Goal: Transaction & Acquisition: Purchase product/service

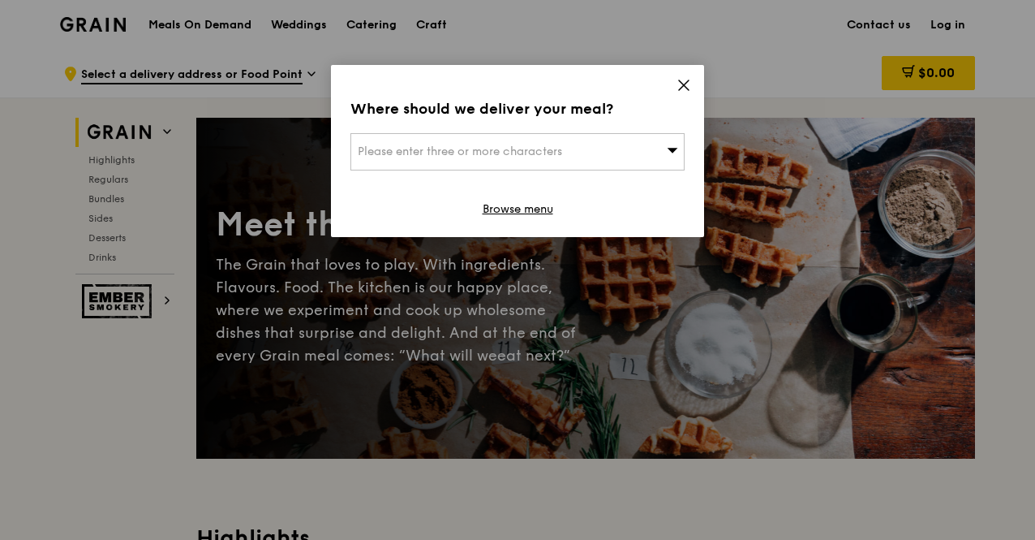
click at [542, 146] on span "Please enter three or more characters" at bounding box center [460, 151] width 205 height 14
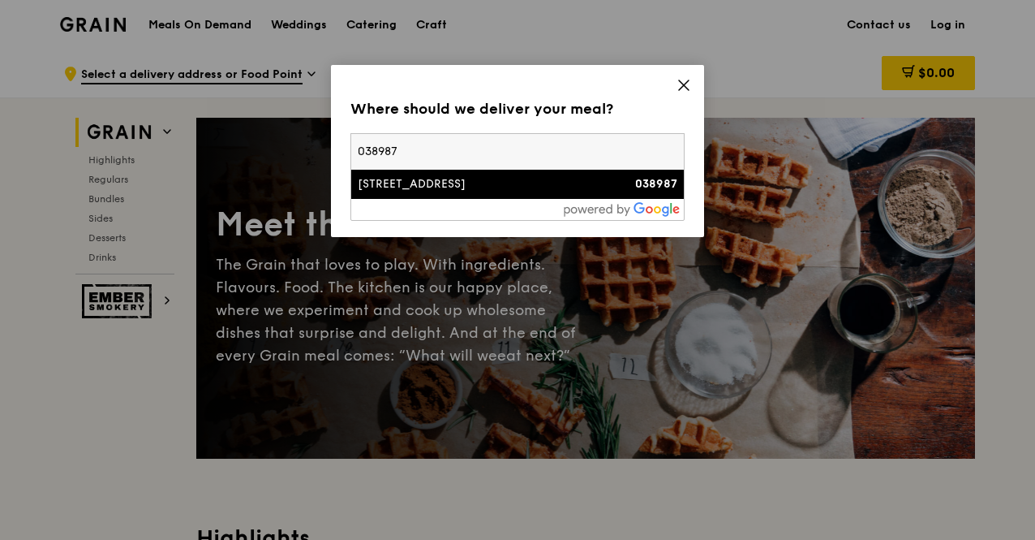
type input "038987"
click at [485, 181] on div "[STREET_ADDRESS]" at bounding box center [478, 184] width 240 height 16
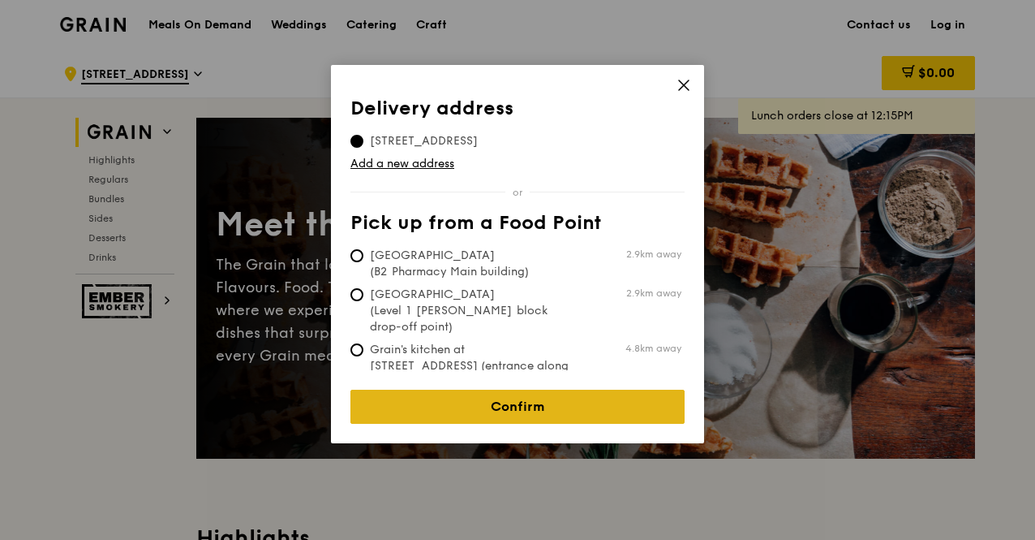
click at [511, 393] on link "Confirm" at bounding box center [518, 407] width 334 height 34
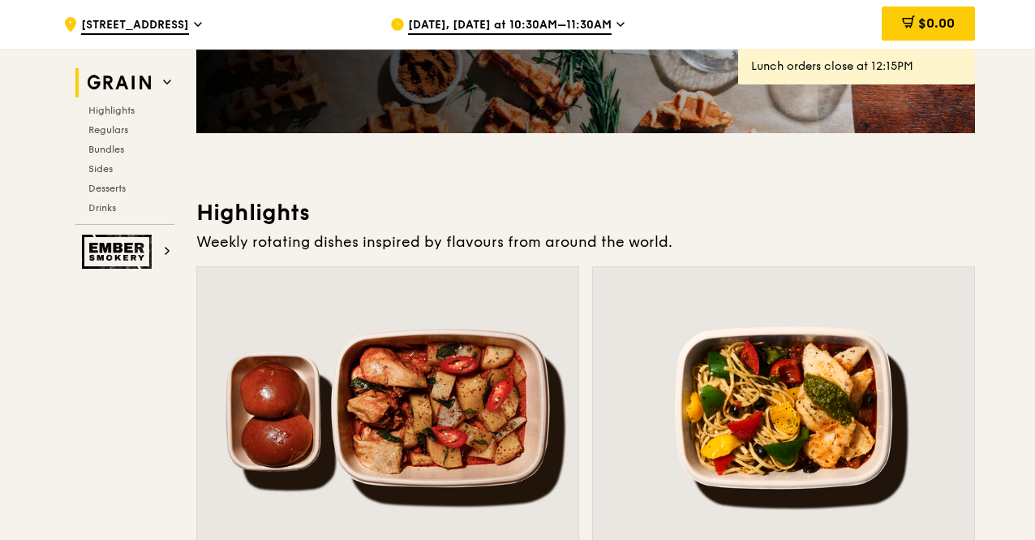
scroll to position [487, 0]
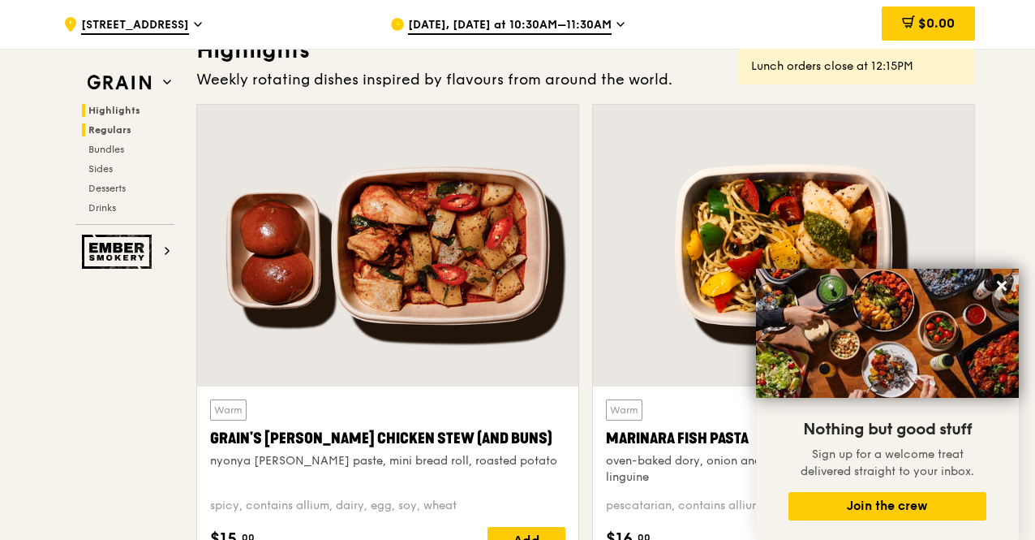
click at [120, 125] on span "Regulars" at bounding box center [109, 129] width 43 height 11
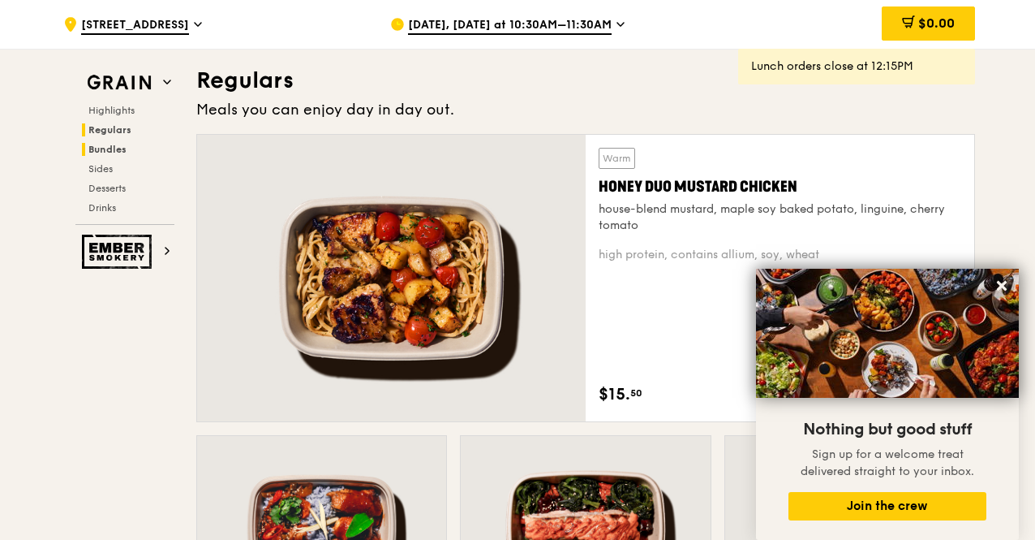
click at [115, 147] on span "Bundles" at bounding box center [107, 149] width 38 height 11
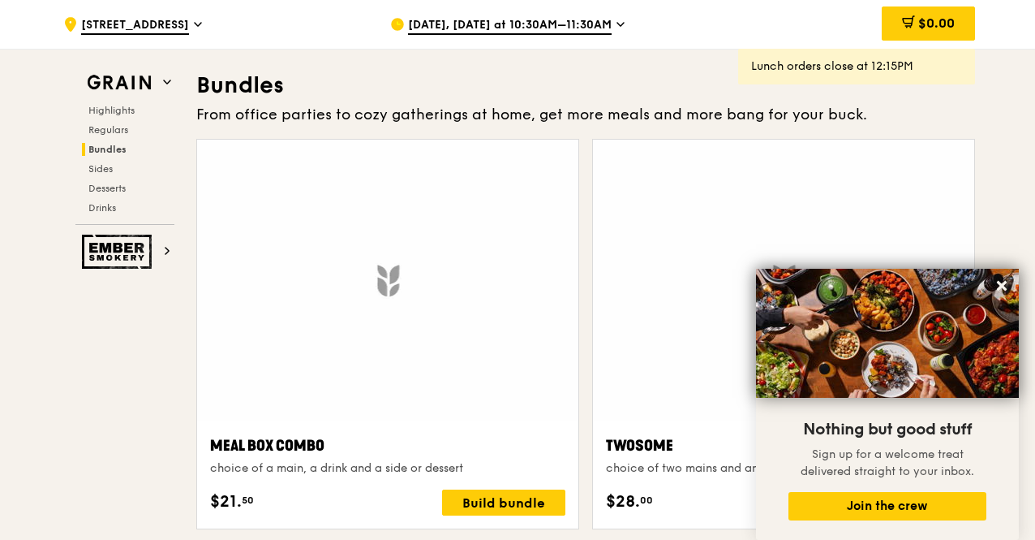
scroll to position [2333, 0]
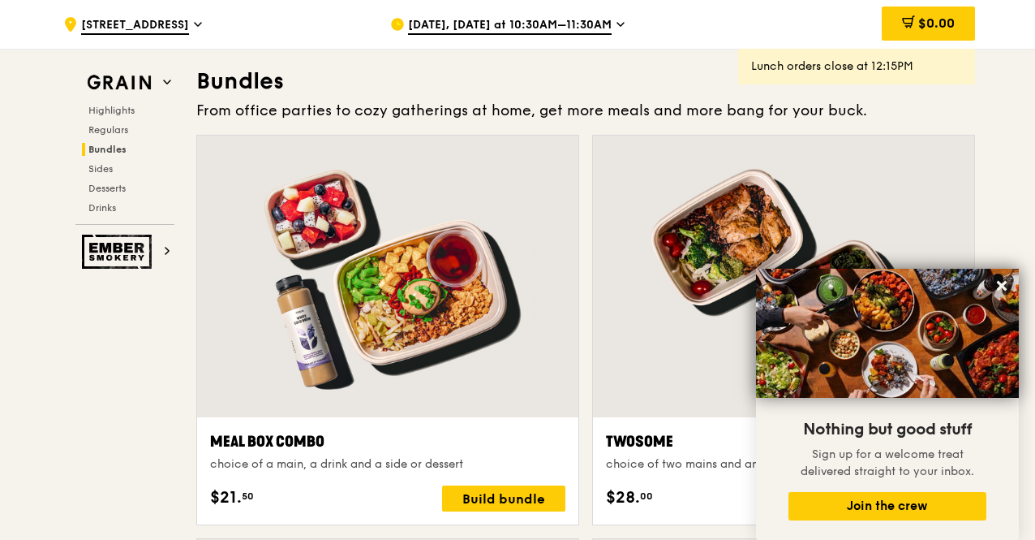
click at [112, 159] on div "Highlights Regulars Bundles Sides Desserts Drinks" at bounding box center [124, 159] width 99 height 110
click at [105, 165] on span "Sides" at bounding box center [101, 168] width 26 height 11
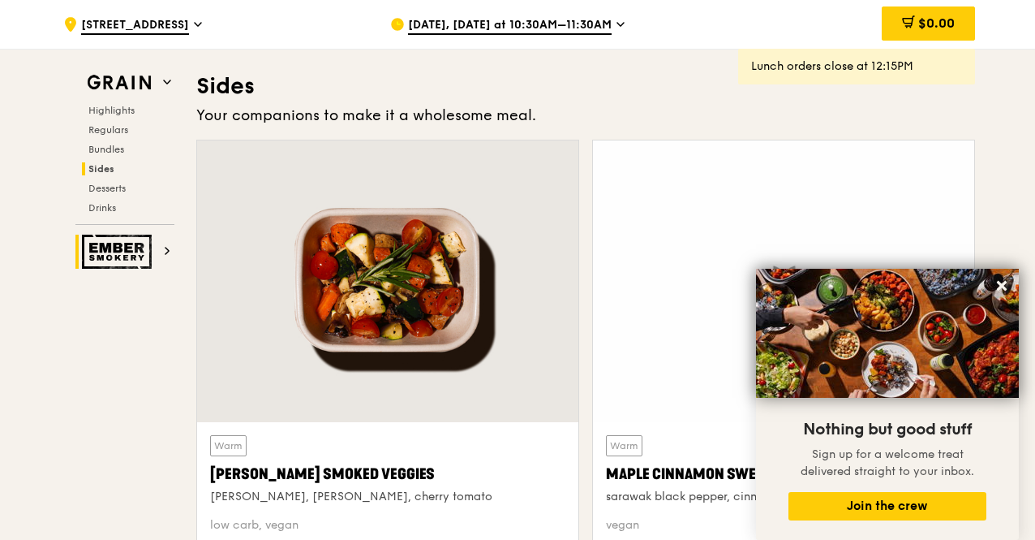
scroll to position [3610, 0]
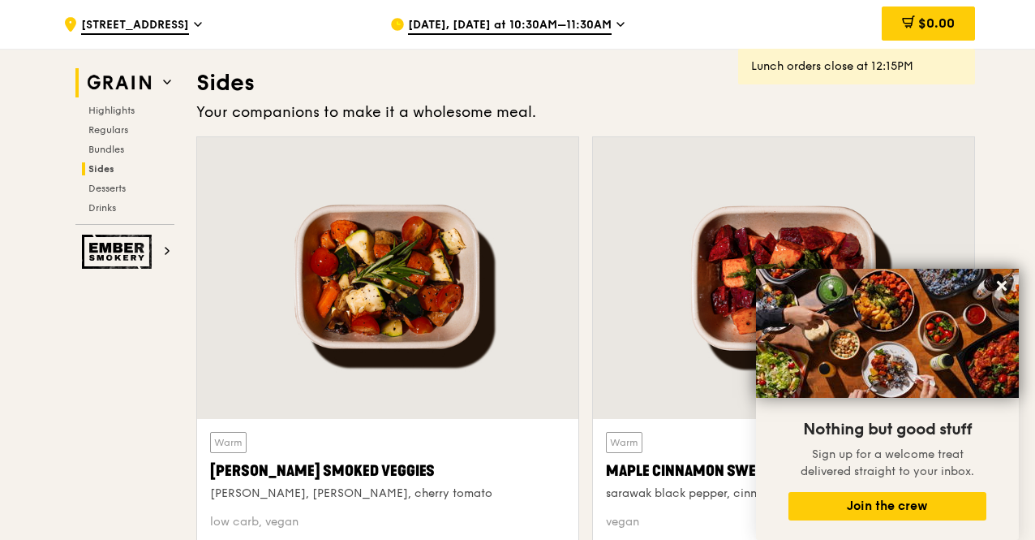
click at [166, 78] on icon at bounding box center [167, 82] width 8 height 8
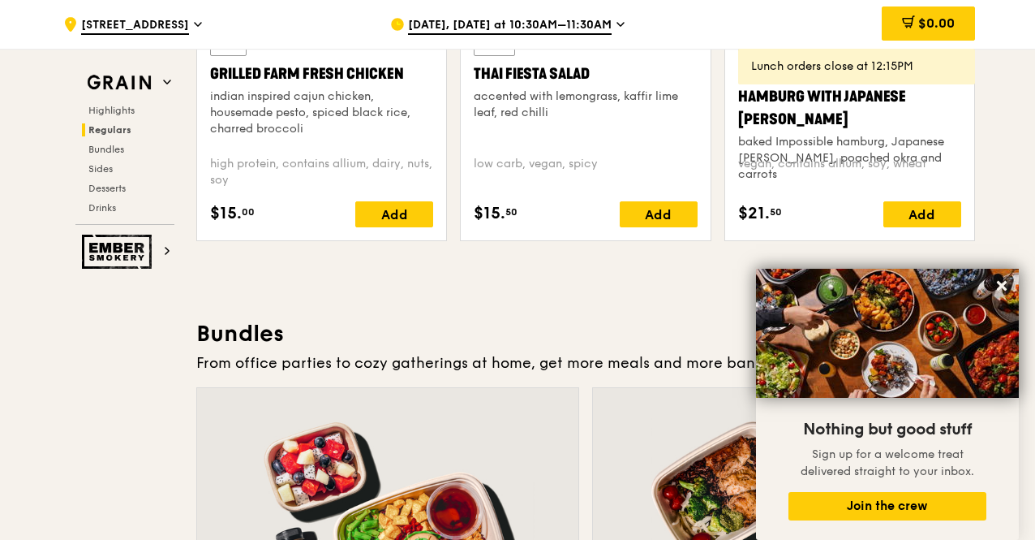
scroll to position [2568, 0]
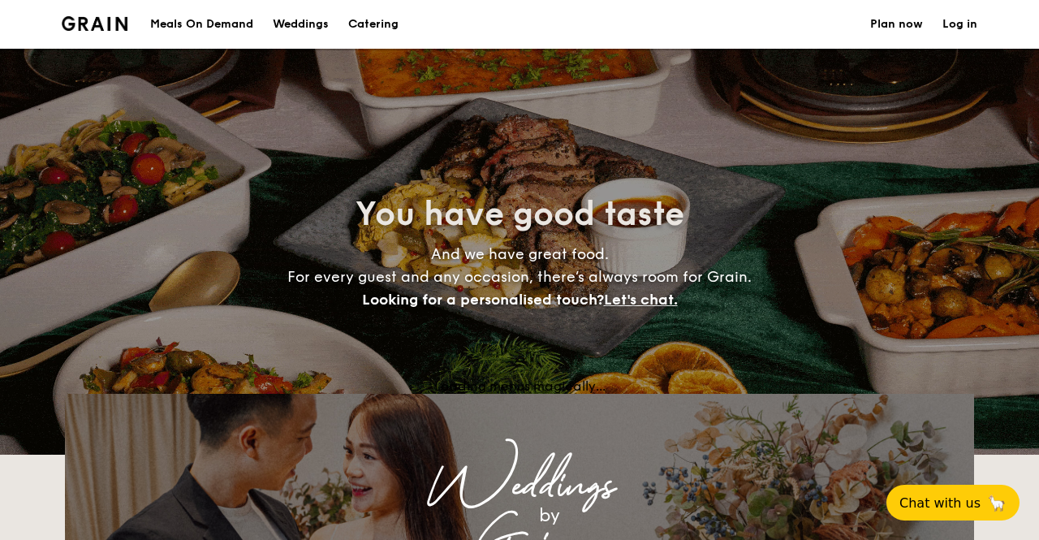
select select
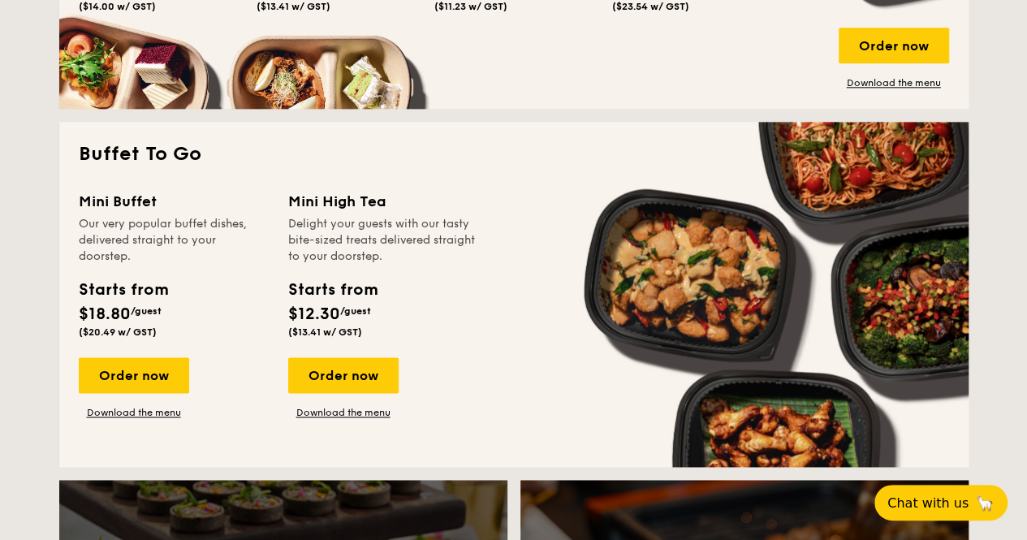
scroll to position [974, 0]
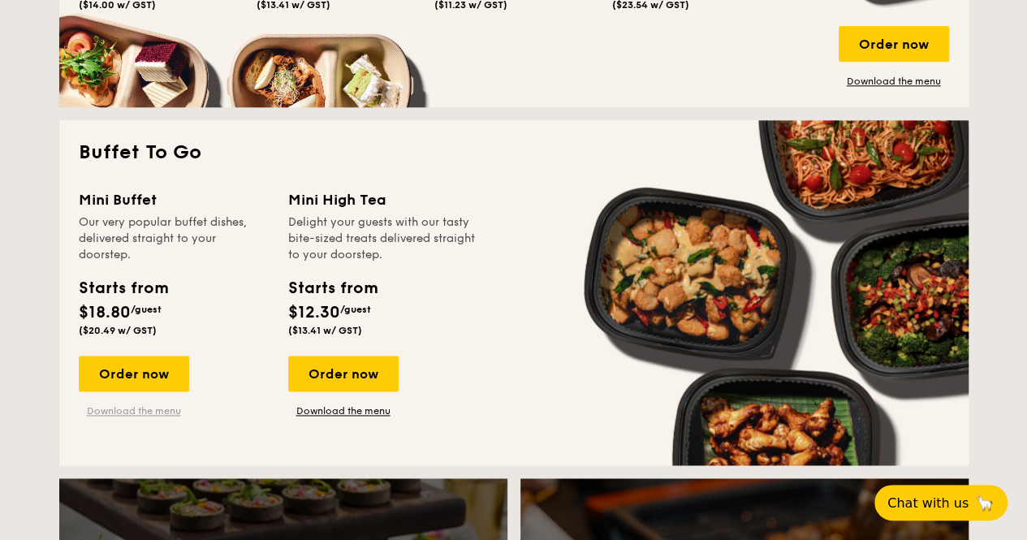
click at [127, 410] on link "Download the menu" at bounding box center [134, 410] width 110 height 13
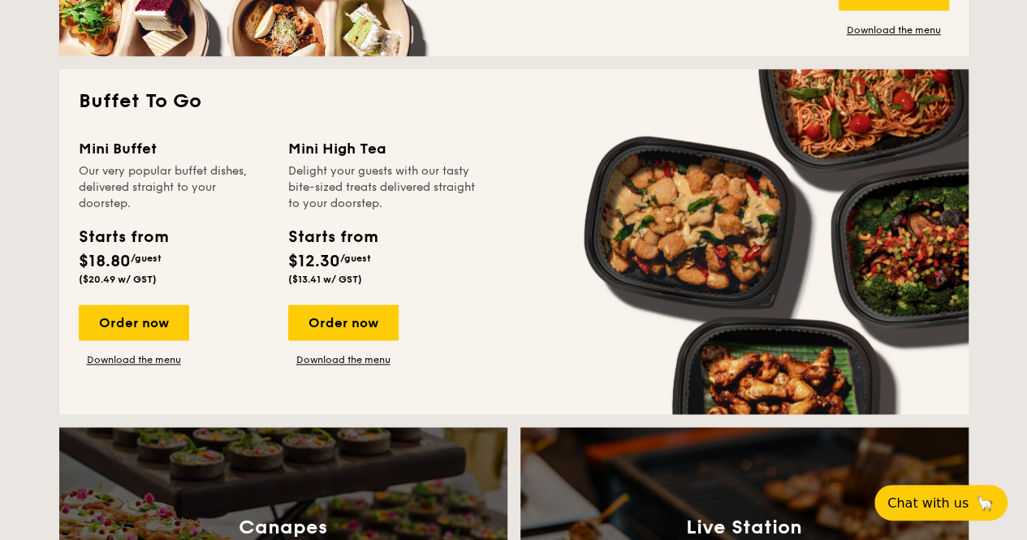
scroll to position [812, 0]
